Goal: Information Seeking & Learning: Learn about a topic

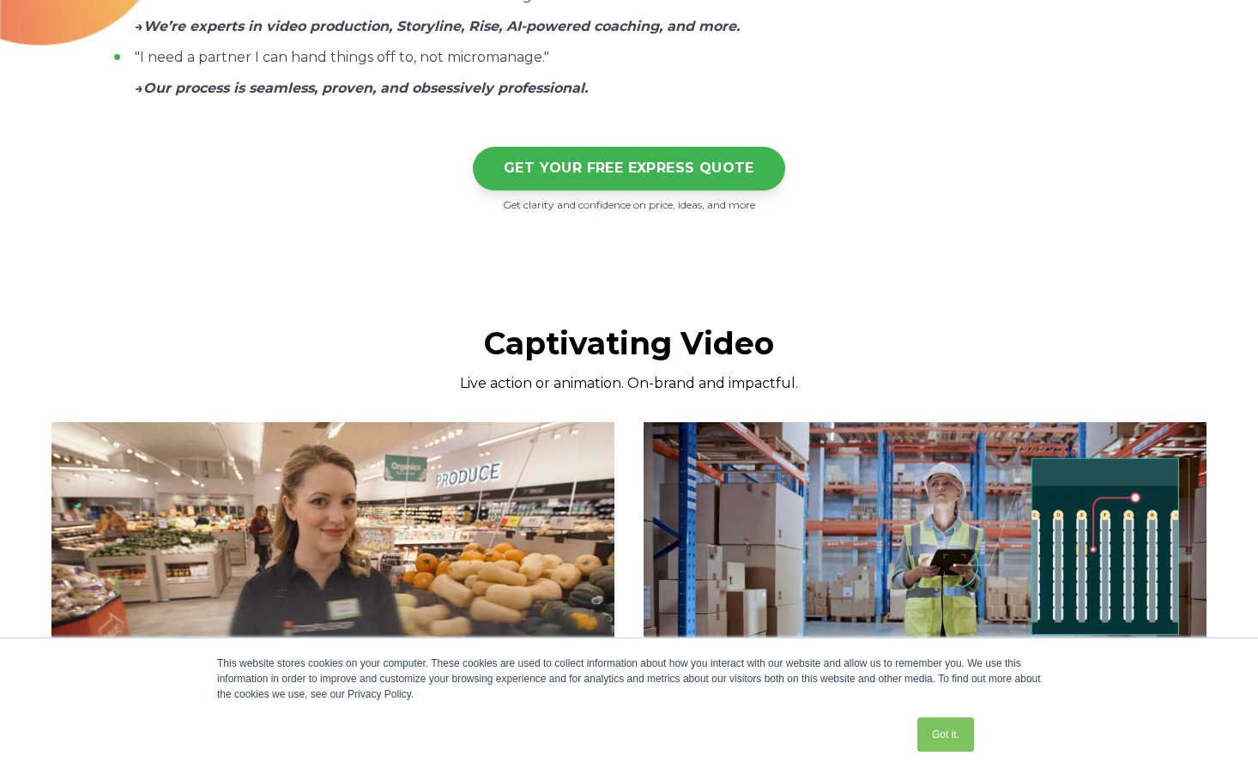
scroll to position [1730, 0]
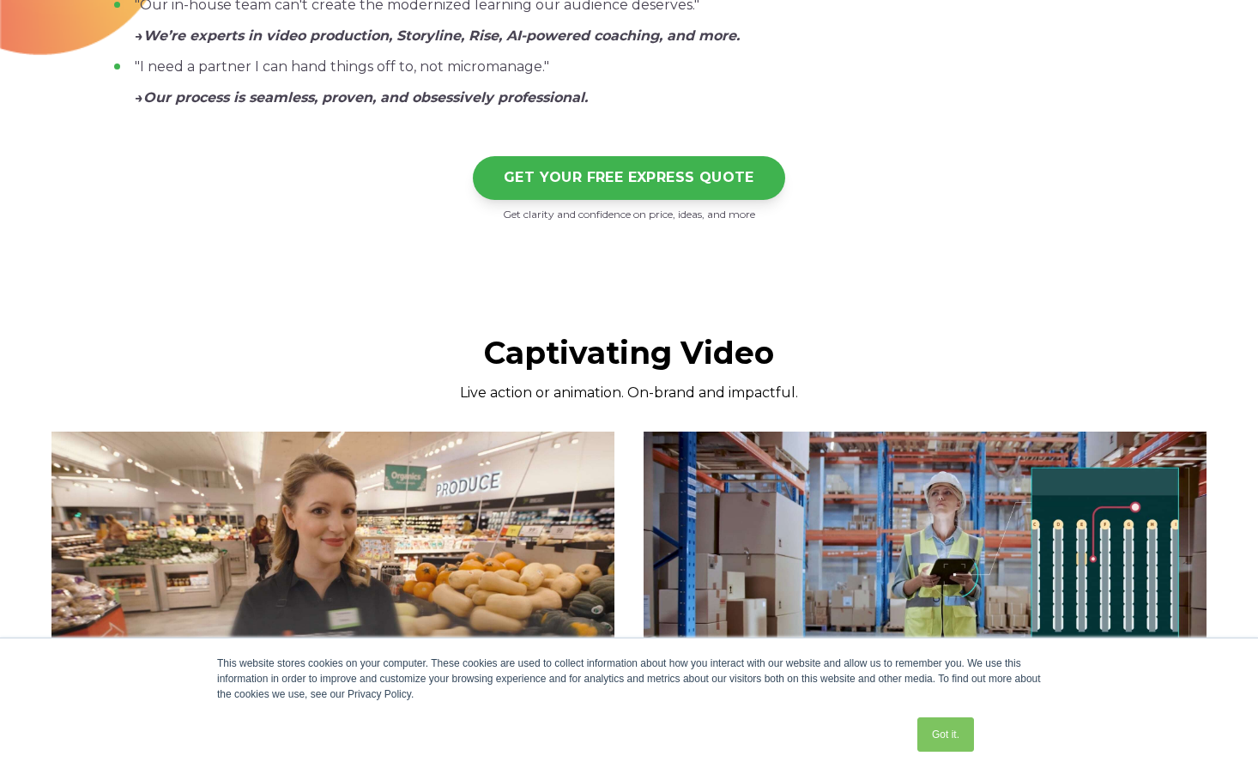
click at [729, 519] on img at bounding box center [925, 590] width 563 height 317
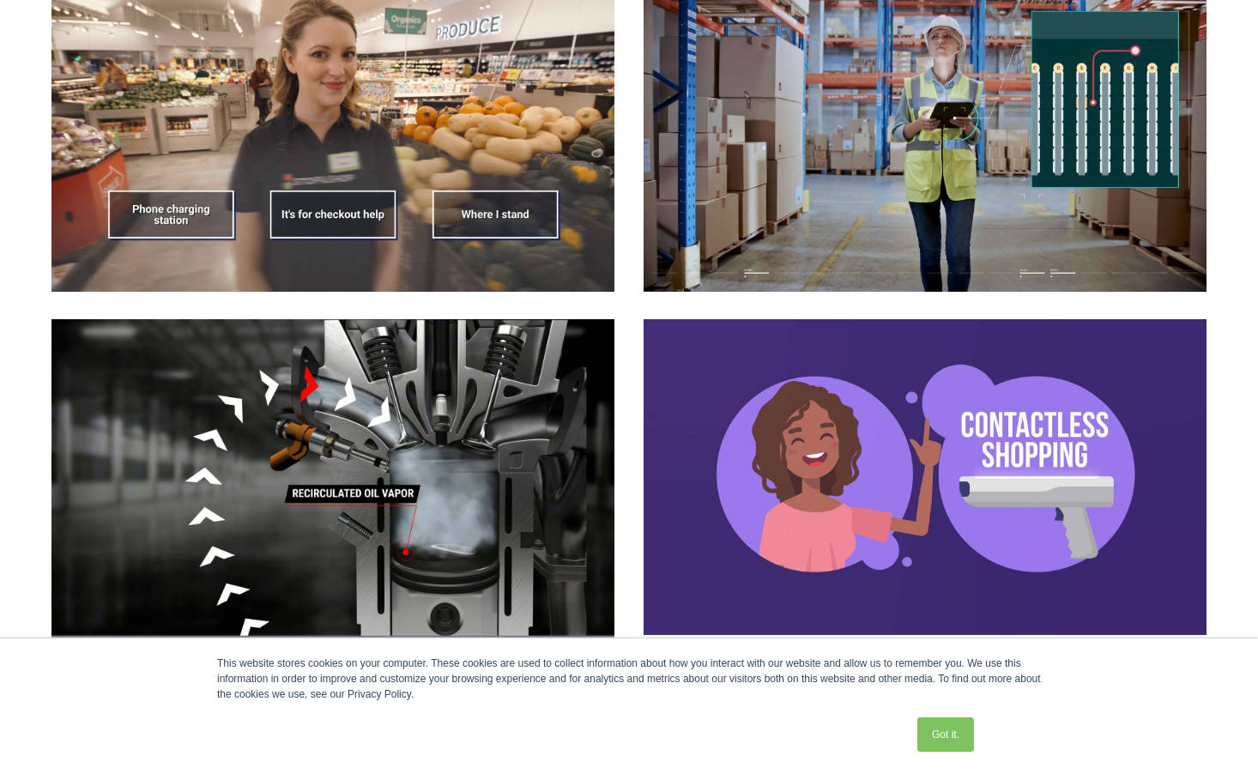
scroll to position [2187, 0]
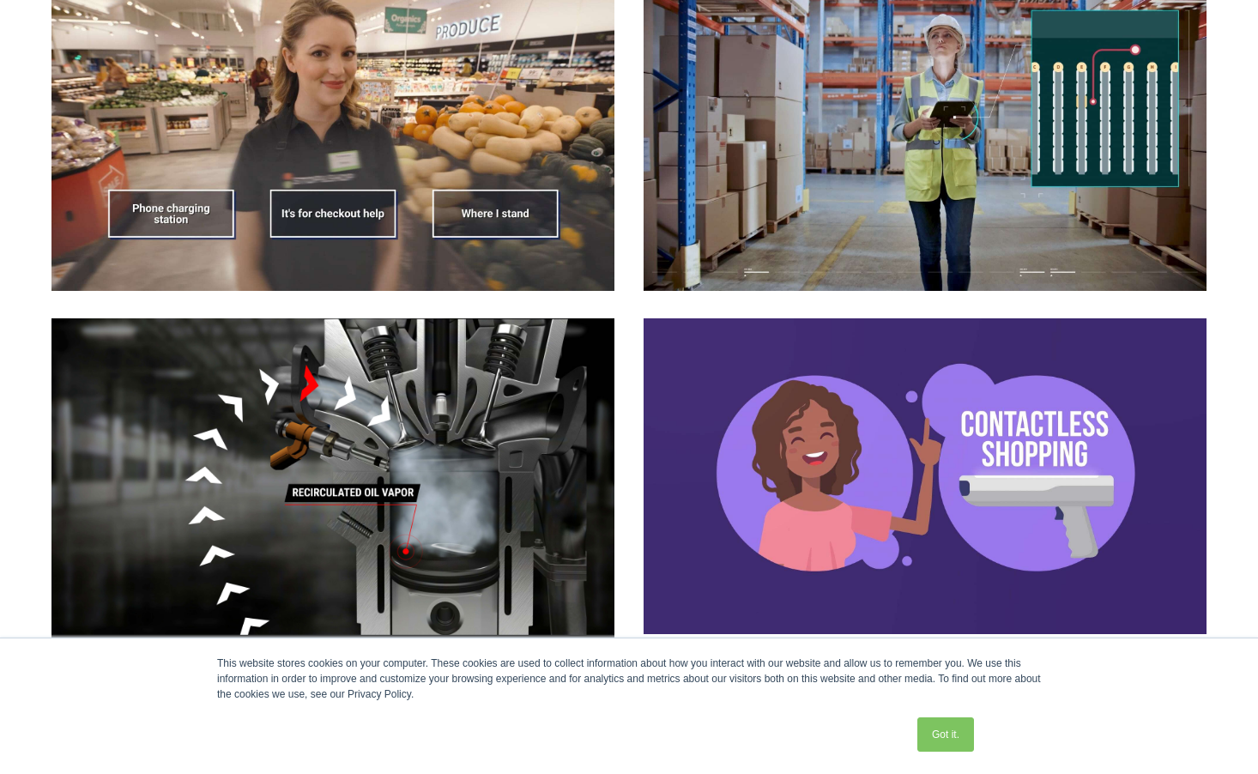
click at [632, 408] on div at bounding box center [628, 477] width 1155 height 319
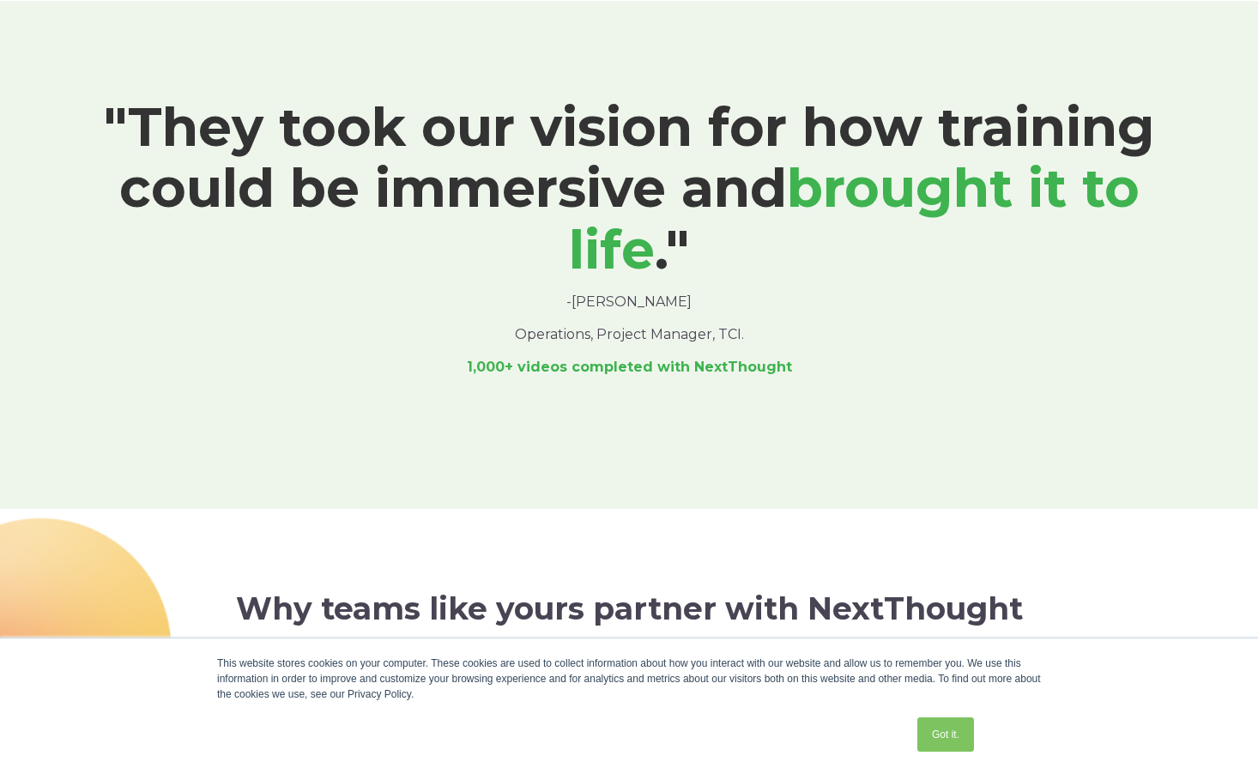
scroll to position [1002, 0]
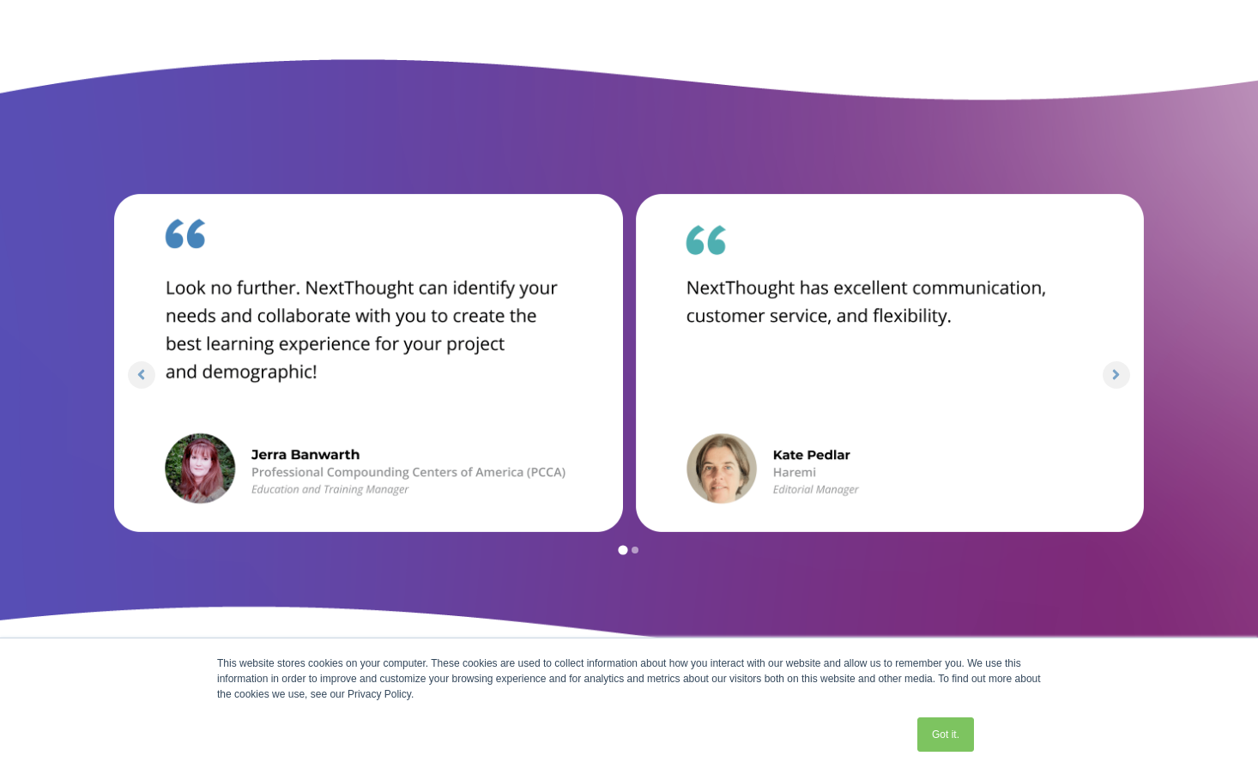
click at [1141, 635] on div at bounding box center [629, 361] width 1258 height 604
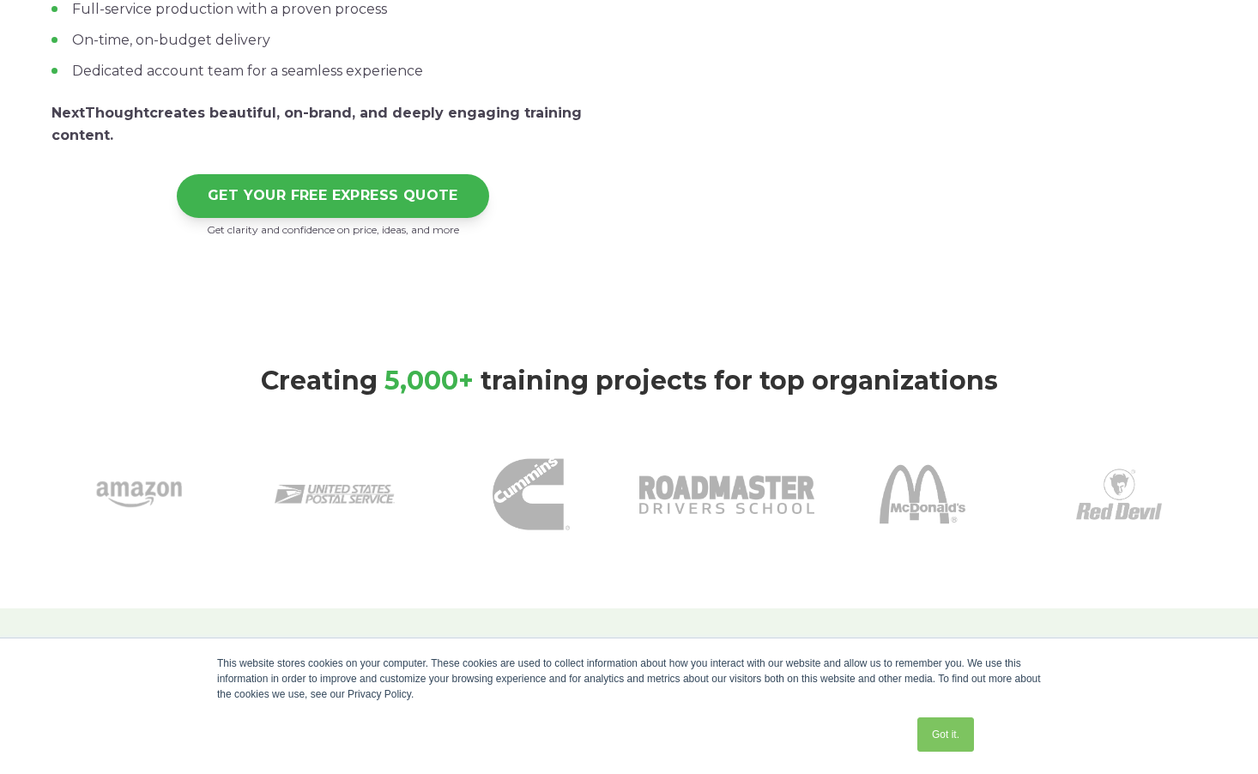
scroll to position [0, 0]
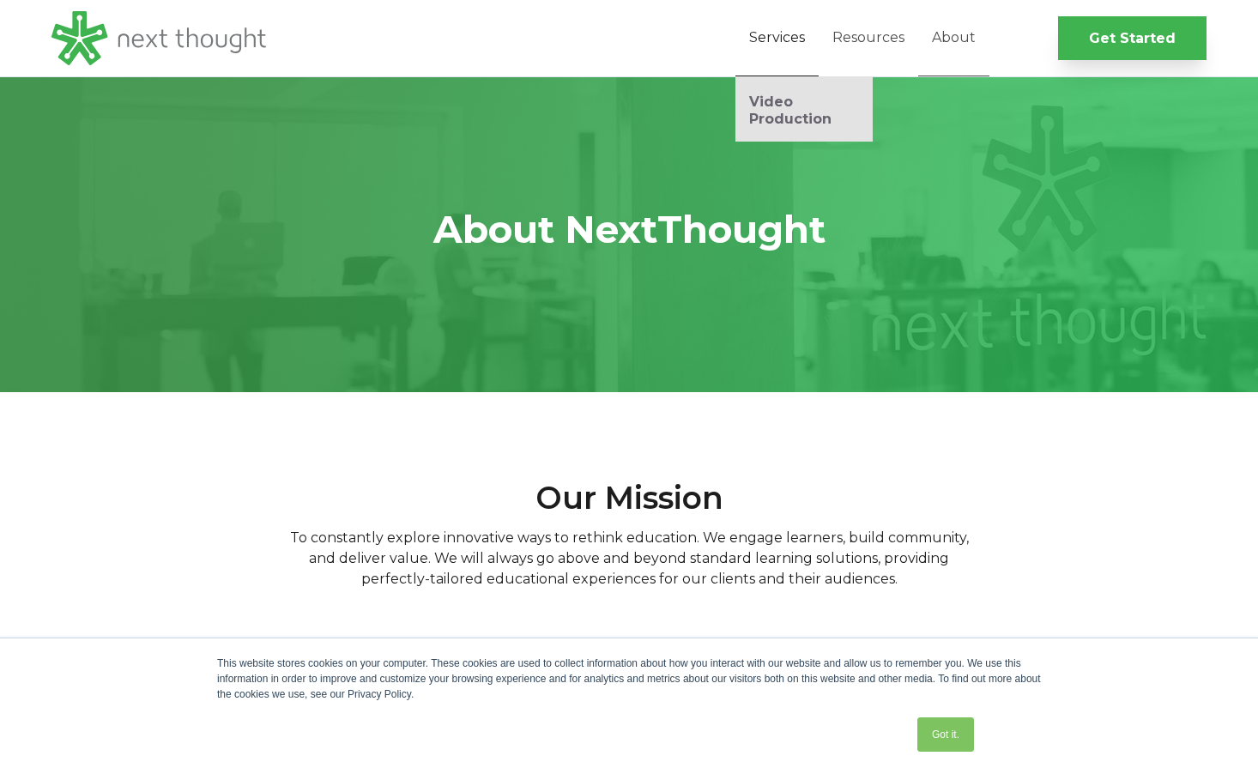
click at [771, 55] on link "Services" at bounding box center [776, 38] width 83 height 76
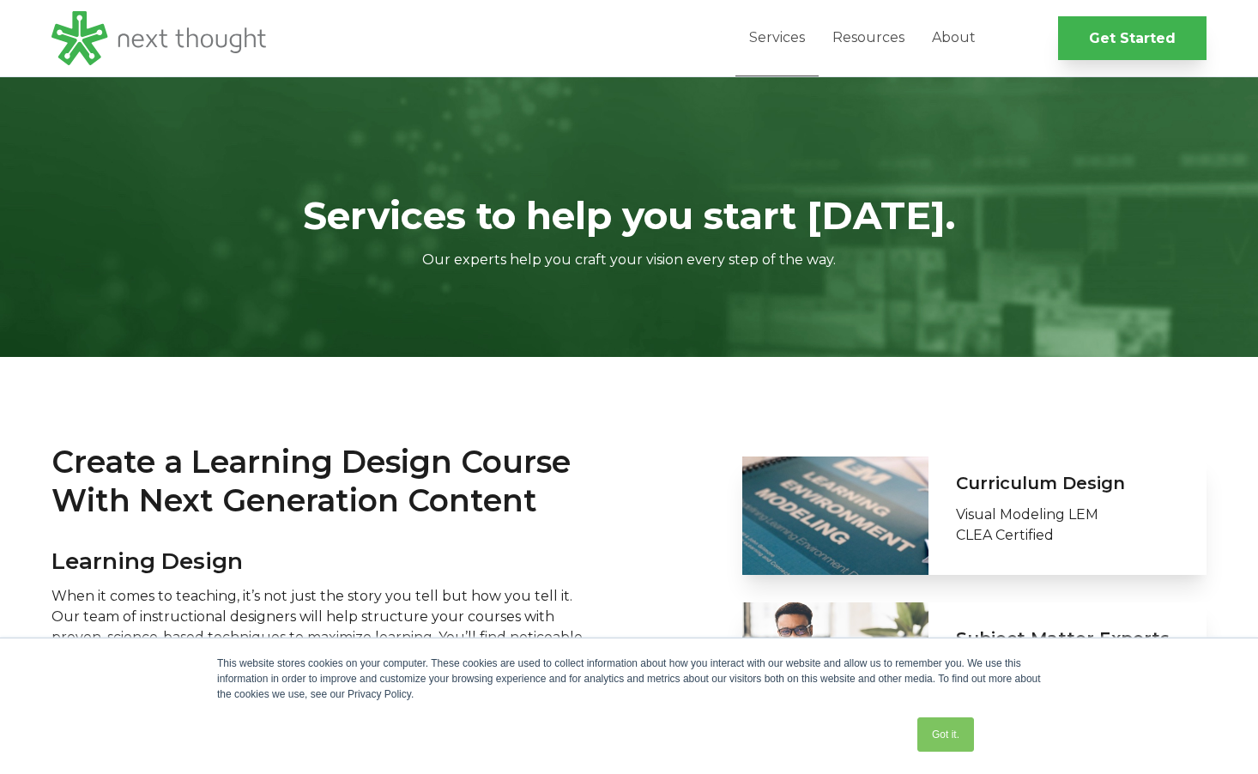
click at [755, 284] on div "Services to help you start today. Our experts help you craft your vision every …" at bounding box center [629, 217] width 1258 height 280
click at [1102, 35] on link "Get Started" at bounding box center [1132, 37] width 148 height 44
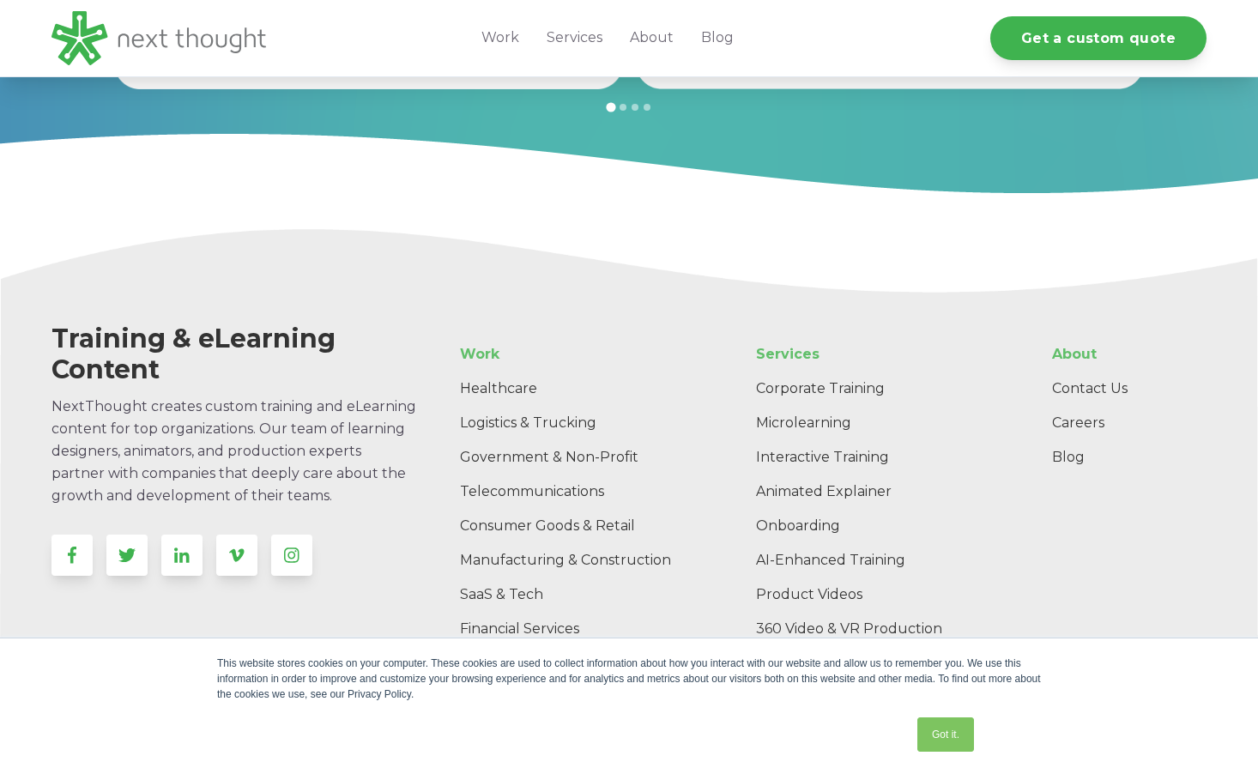
scroll to position [1902, 0]
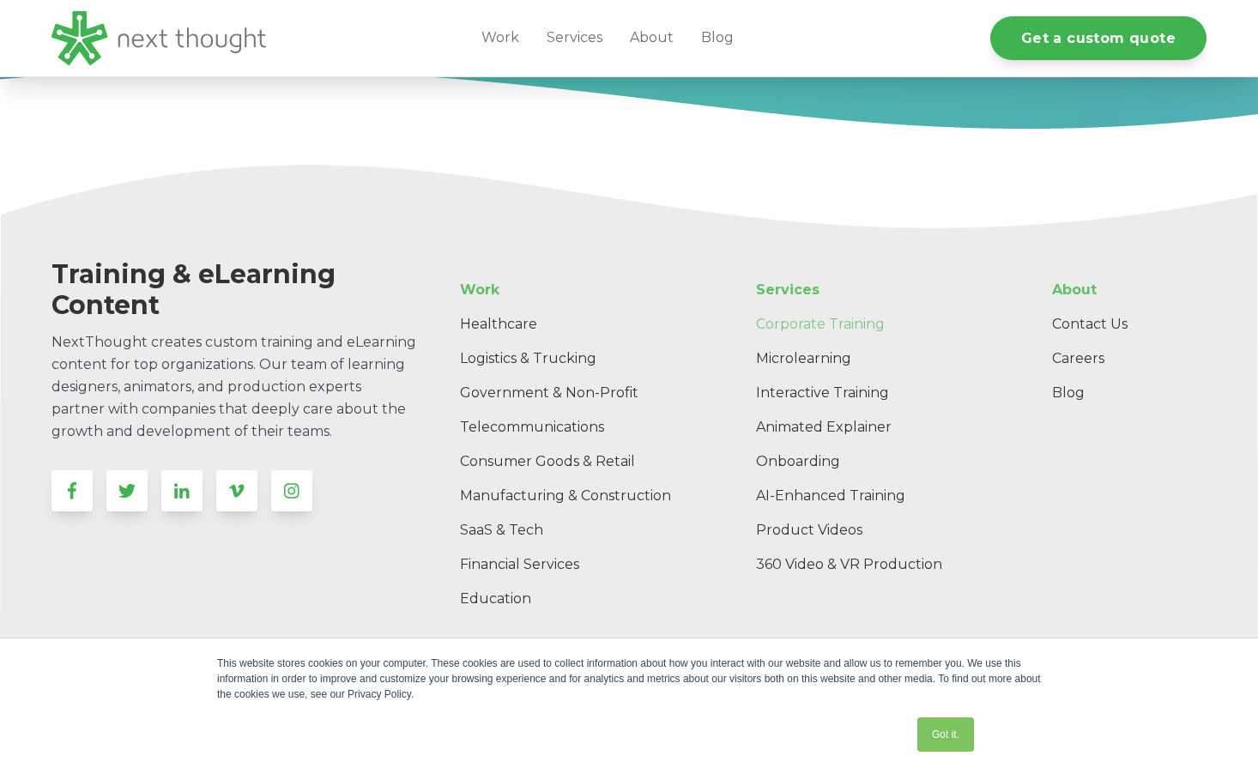
click at [850, 320] on link "Corporate Training" at bounding box center [875, 324] width 267 height 34
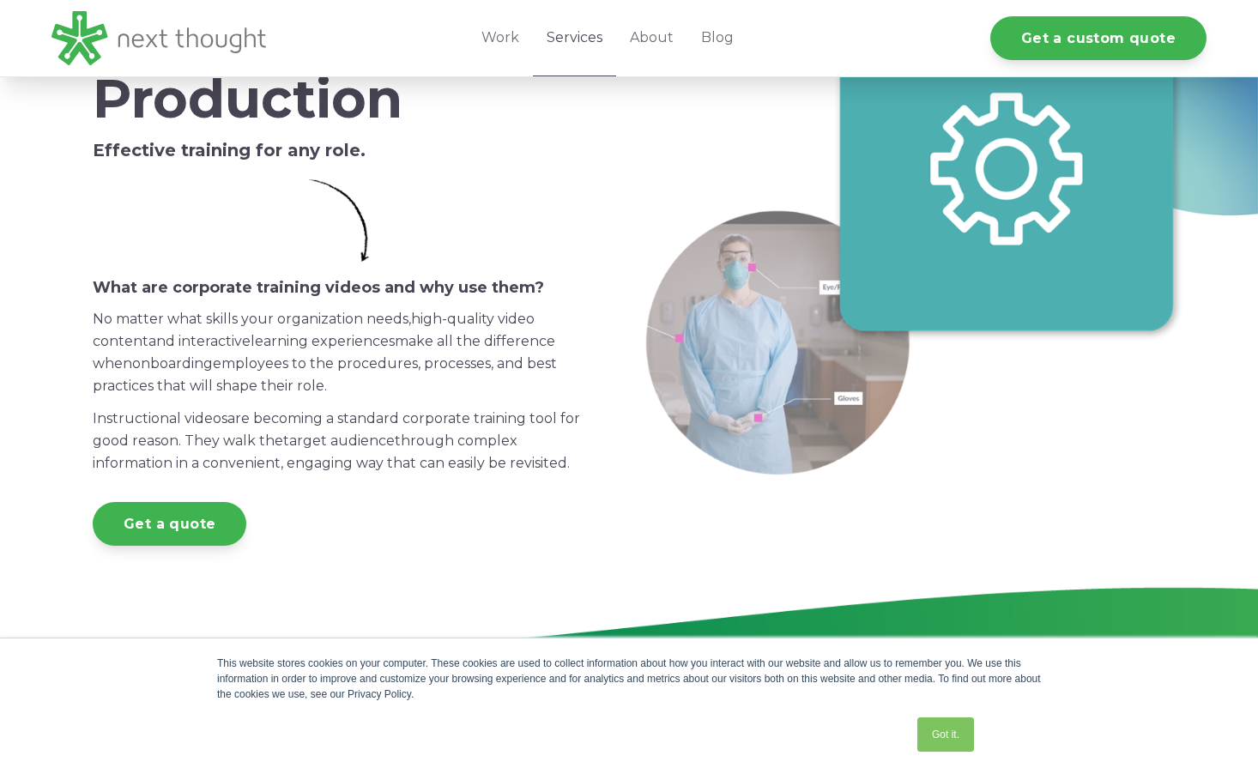
click at [585, 48] on link "Services" at bounding box center [574, 38] width 83 height 76
